Goal: Information Seeking & Learning: Learn about a topic

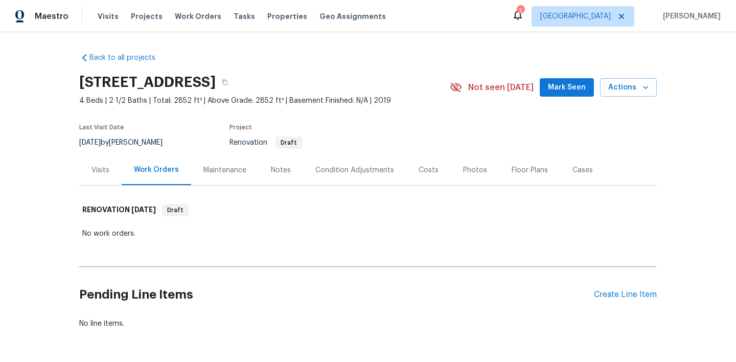
click at [97, 181] on div "Visits" at bounding box center [100, 170] width 42 height 30
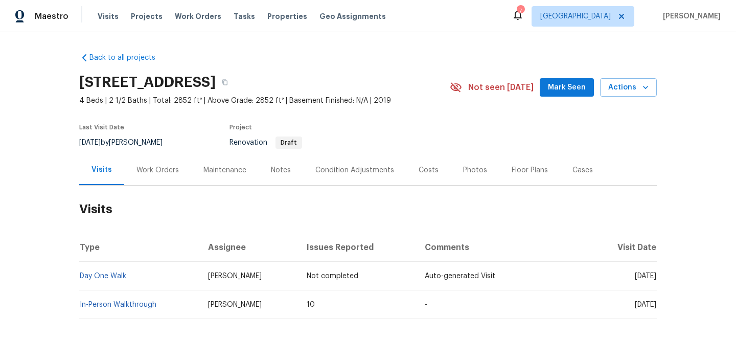
scroll to position [27, 0]
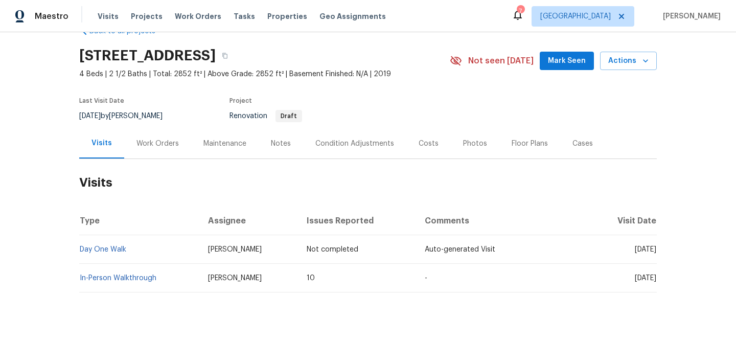
click at [117, 255] on td "Day One Walk" at bounding box center [139, 249] width 121 height 29
click at [121, 280] on link "In-Person Walkthrough" at bounding box center [118, 277] width 77 height 7
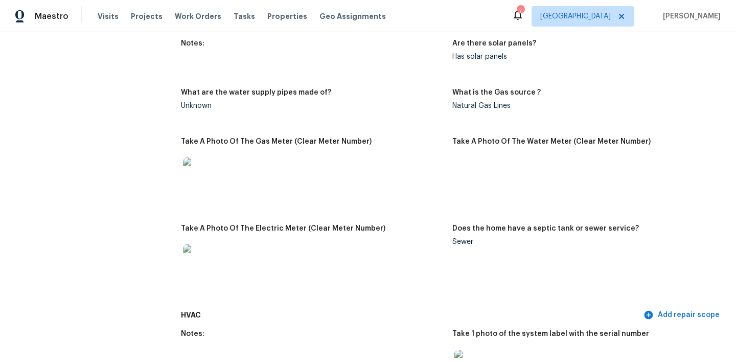
scroll to position [814, 0]
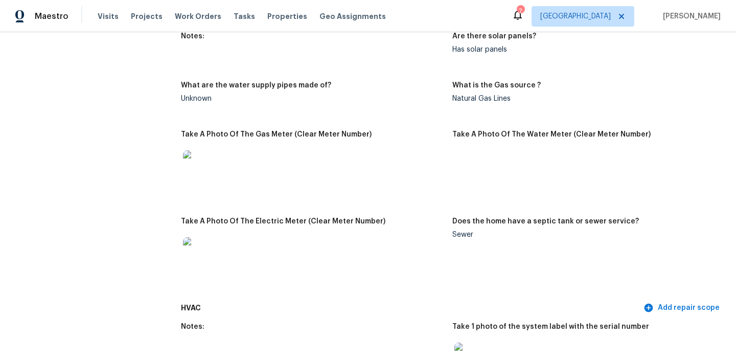
click at [201, 248] on img at bounding box center [199, 253] width 33 height 33
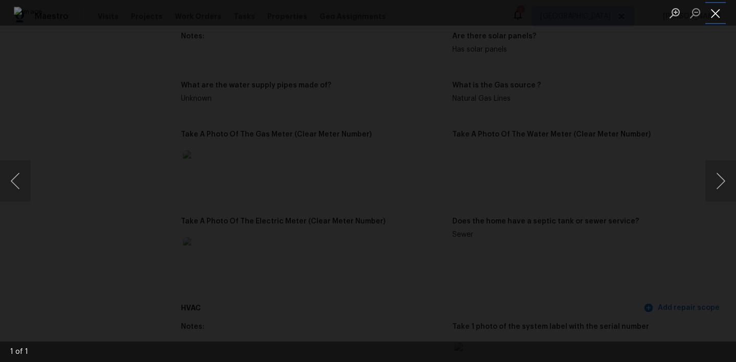
click at [716, 20] on button "Close lightbox" at bounding box center [715, 13] width 20 height 18
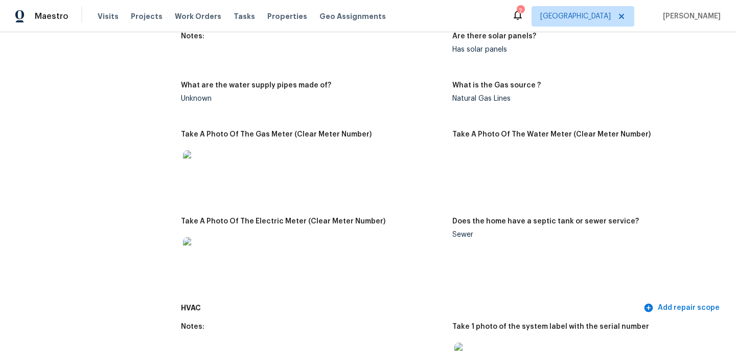
click at [196, 156] on img at bounding box center [199, 166] width 33 height 33
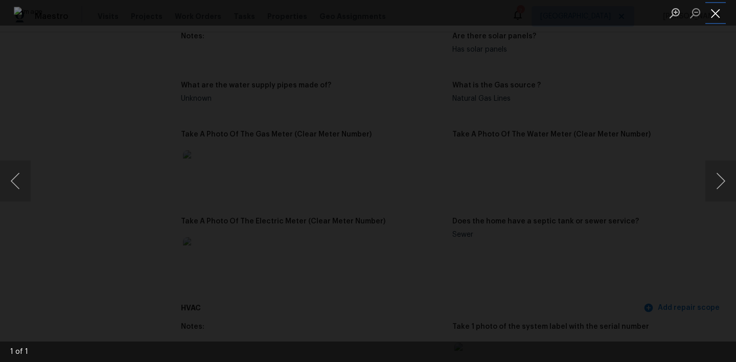
click at [720, 13] on button "Close lightbox" at bounding box center [715, 13] width 20 height 18
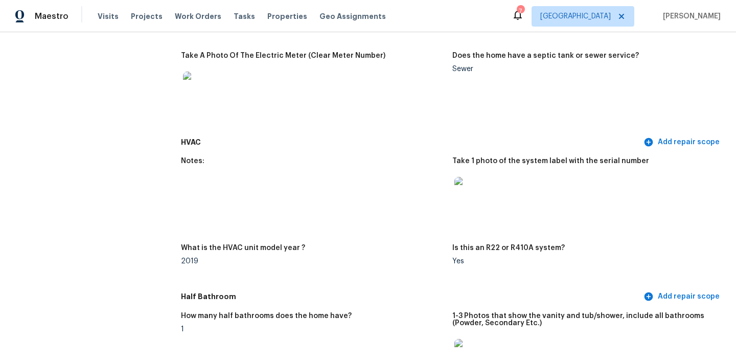
scroll to position [1013, 0]
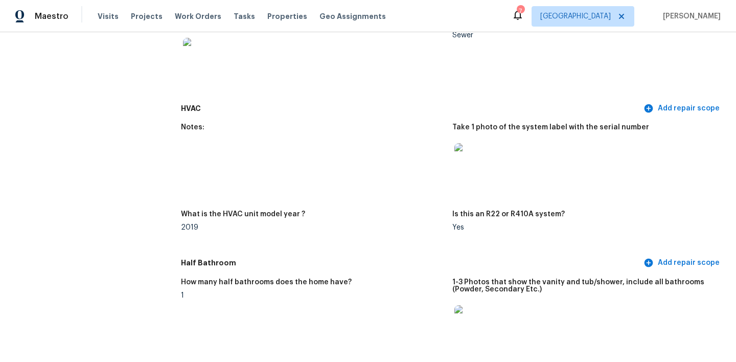
click at [473, 155] on img at bounding box center [470, 159] width 33 height 33
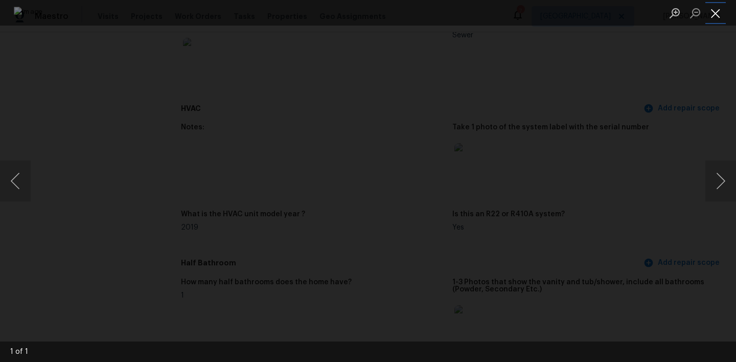
click at [715, 12] on button "Close lightbox" at bounding box center [715, 13] width 20 height 18
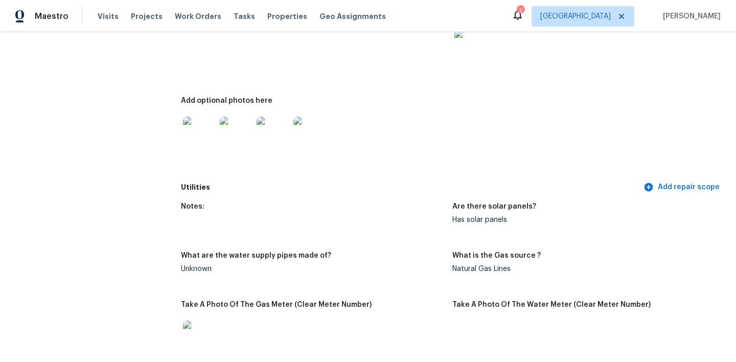
scroll to position [640, 0]
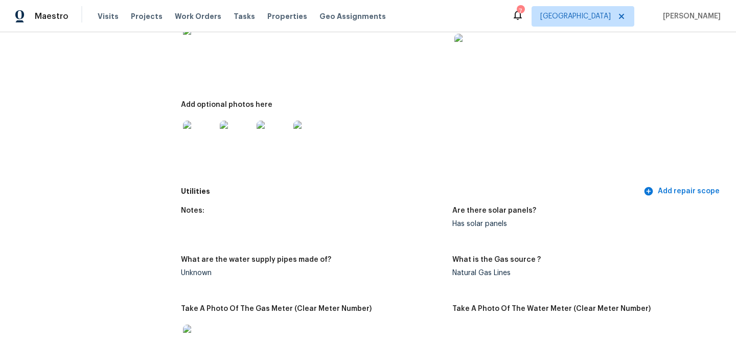
click at [313, 129] on img at bounding box center [309, 137] width 33 height 33
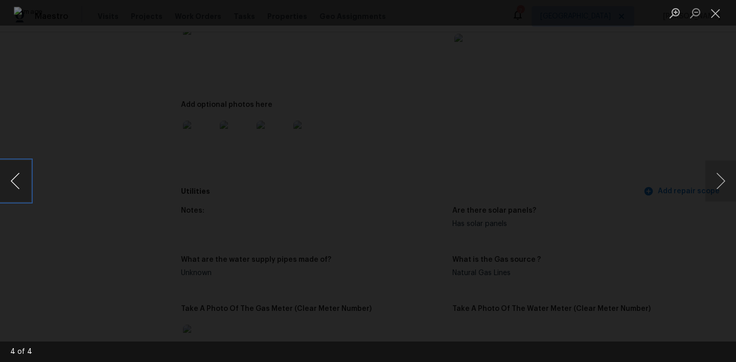
click at [13, 174] on button "Previous image" at bounding box center [15, 180] width 31 height 41
click at [13, 175] on button "Previous image" at bounding box center [15, 180] width 31 height 41
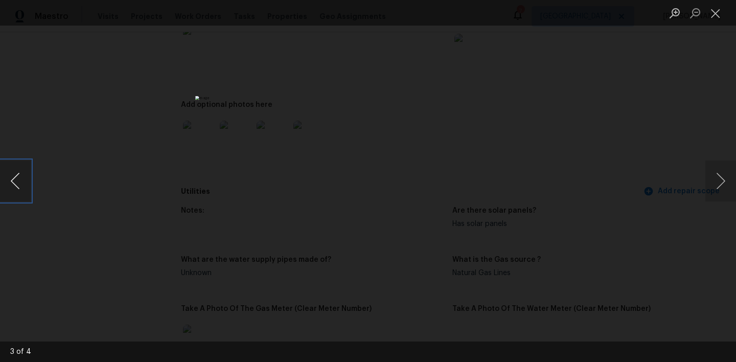
click at [13, 175] on button "Previous image" at bounding box center [15, 180] width 31 height 41
click at [717, 14] on button "Close lightbox" at bounding box center [715, 13] width 20 height 18
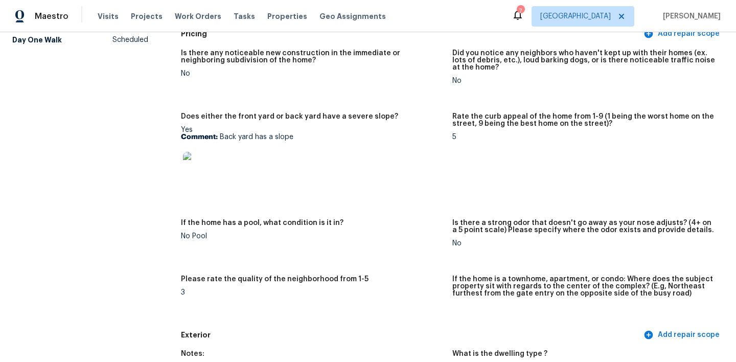
scroll to position [0, 0]
